Goal: Task Accomplishment & Management: Manage account settings

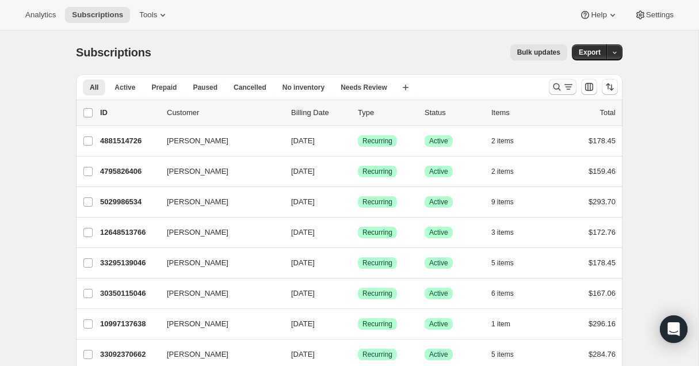
click at [555, 86] on icon "Search and filter results" at bounding box center [557, 87] width 12 height 12
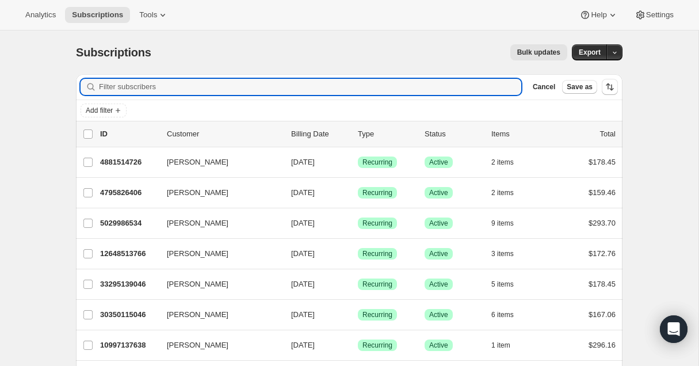
paste input "[PERSON_NAME]"
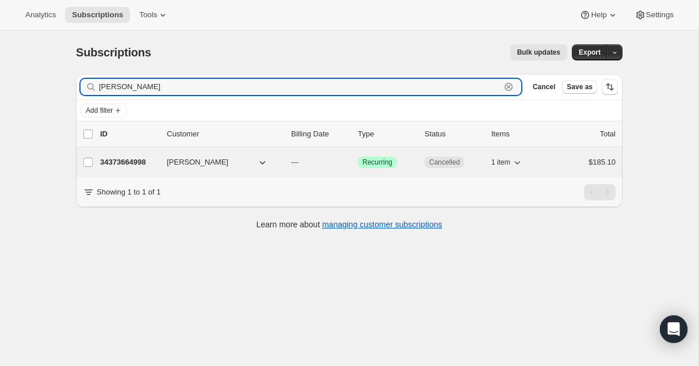
type input "[PERSON_NAME]"
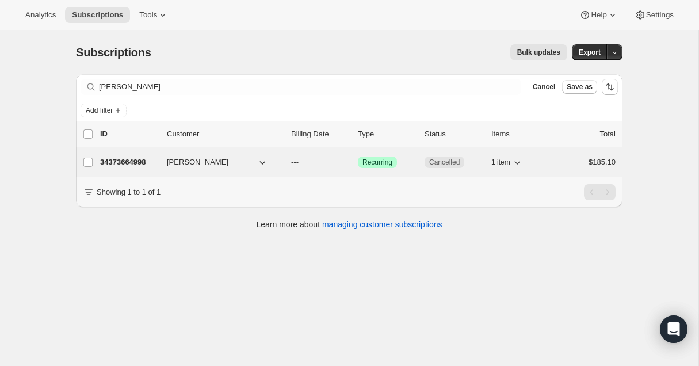
click at [206, 161] on span "[PERSON_NAME]" at bounding box center [198, 162] width 62 height 12
click at [136, 165] on p "34373664998" at bounding box center [129, 162] width 58 height 12
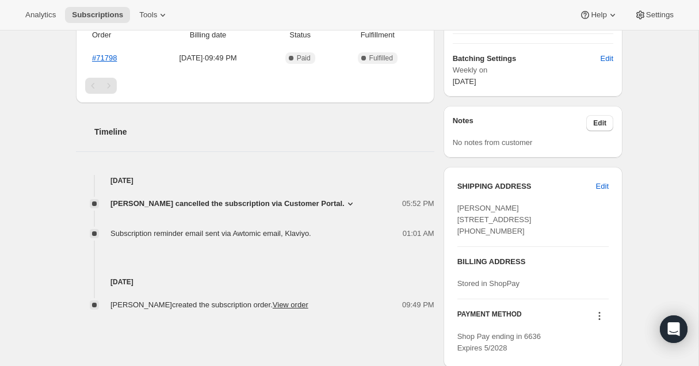
scroll to position [311, 0]
